Goal: Task Accomplishment & Management: Use online tool/utility

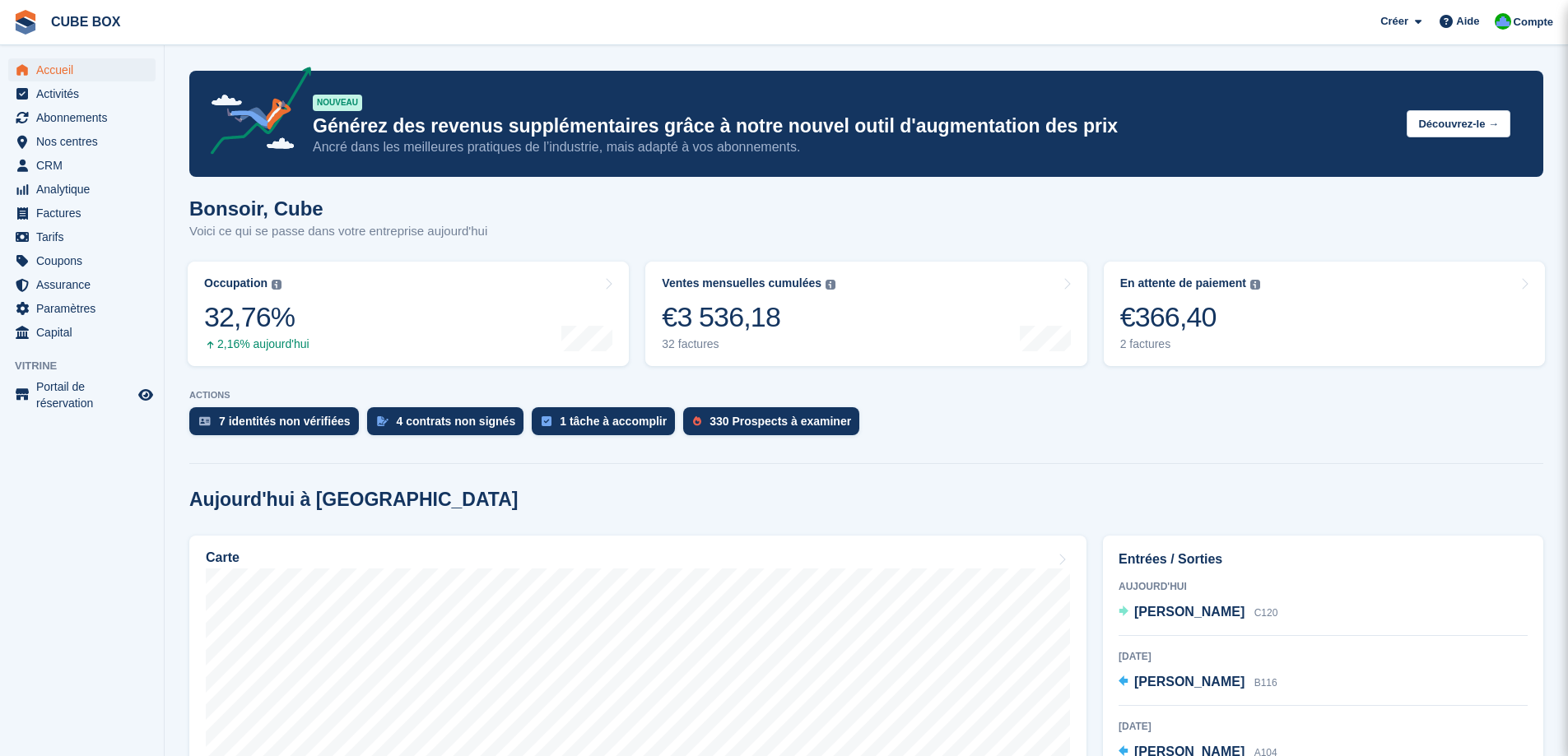
click at [76, 219] on span "Factures" at bounding box center [86, 213] width 98 height 23
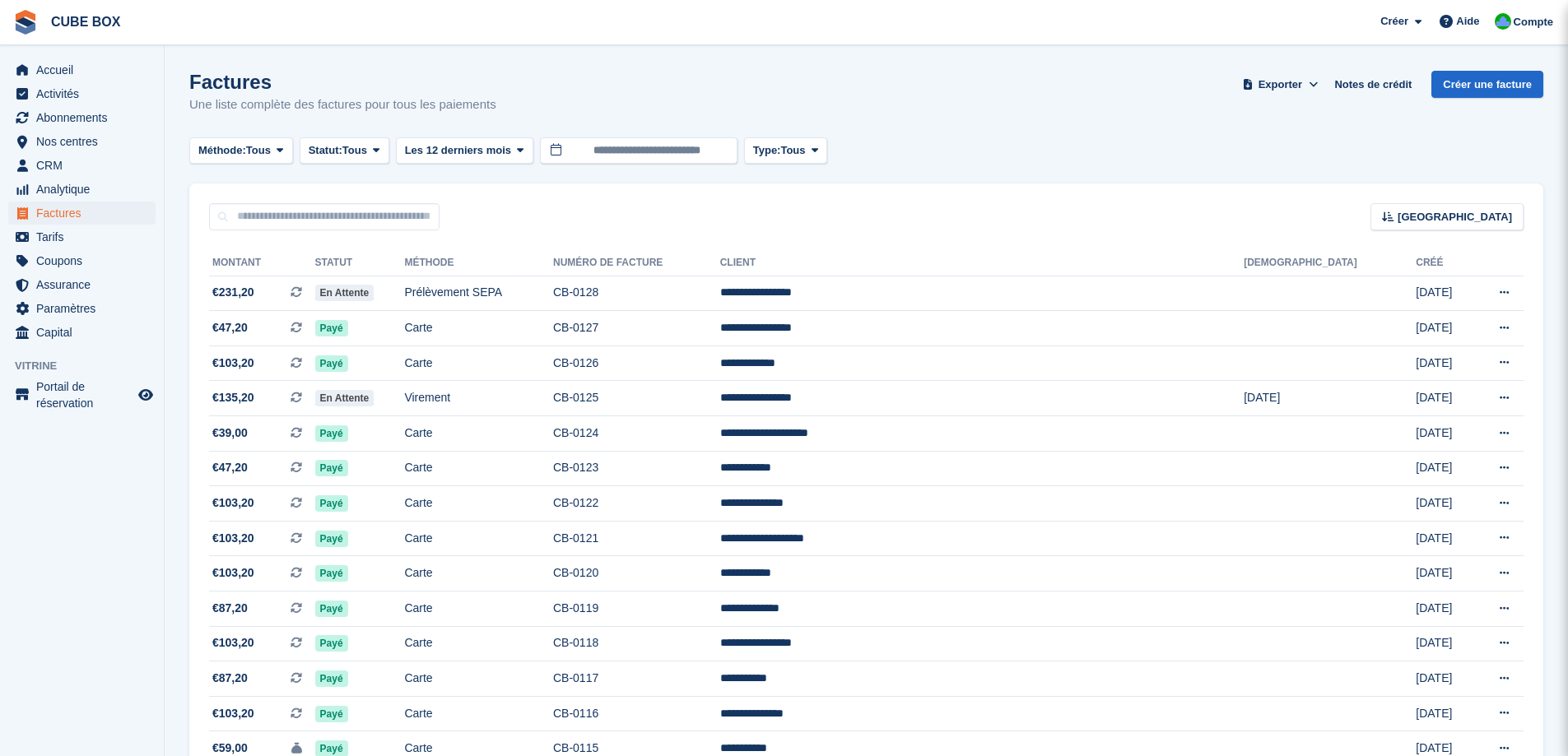
click at [332, 203] on div "Trier Sort by Date de création Créé (le plus ancien en premier) Créé (le plus r…" at bounding box center [866, 207] width 1354 height 47
click at [331, 217] on input "text" at bounding box center [324, 217] width 230 height 28
type input "*****"
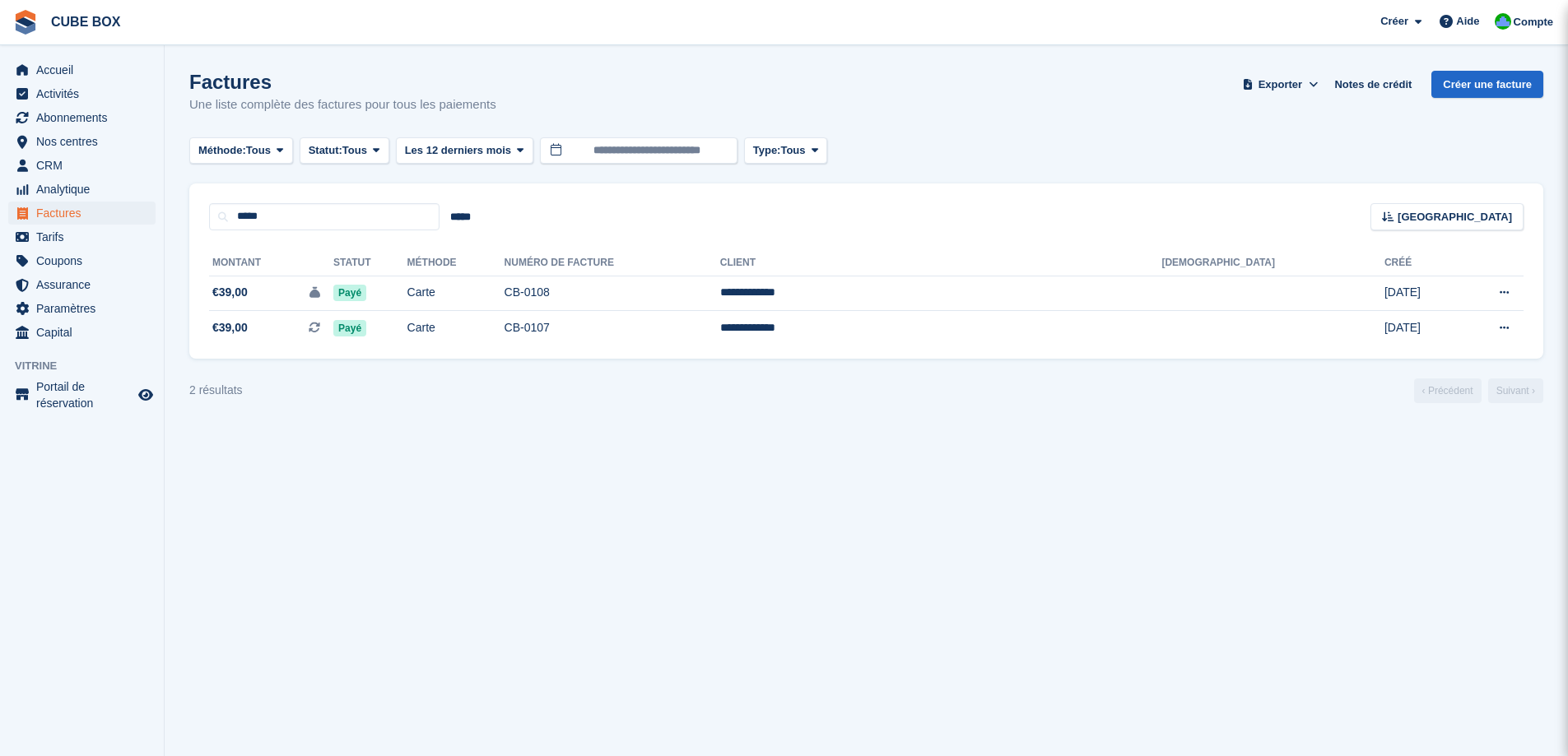
click at [826, 577] on section "Factures Une liste complète des factures pour tous les paiements Exporter Expor…" at bounding box center [866, 378] width 1404 height 756
click at [646, 498] on section "Factures Une liste complète des factures pour tous les paiements Exporter Expor…" at bounding box center [866, 378] width 1404 height 756
